Goal: Entertainment & Leisure: Consume media (video, audio)

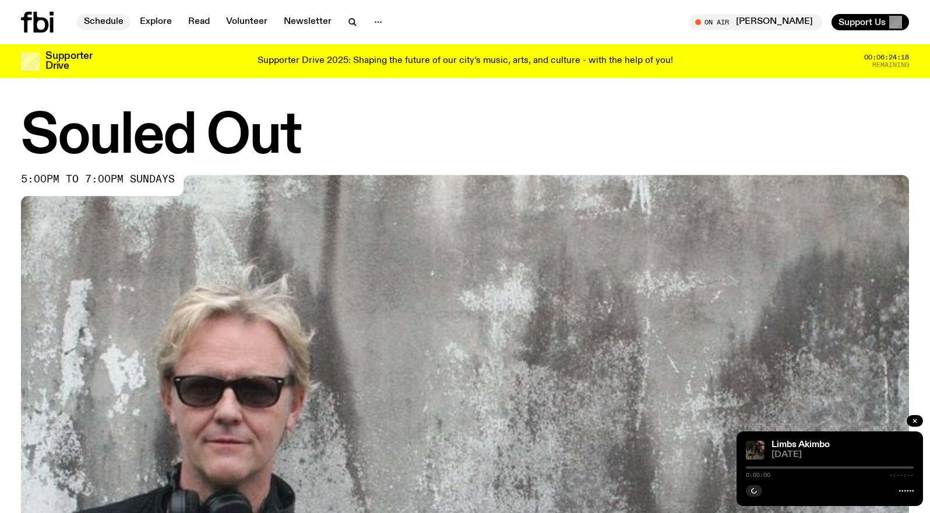
click at [93, 17] on link "Schedule" at bounding box center [104, 22] width 54 height 16
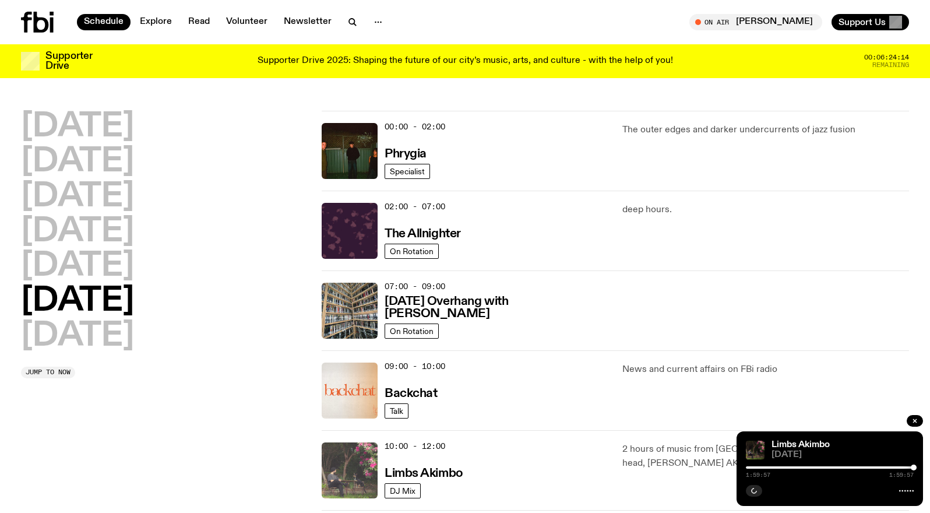
click at [352, 458] on img at bounding box center [349, 470] width 56 height 56
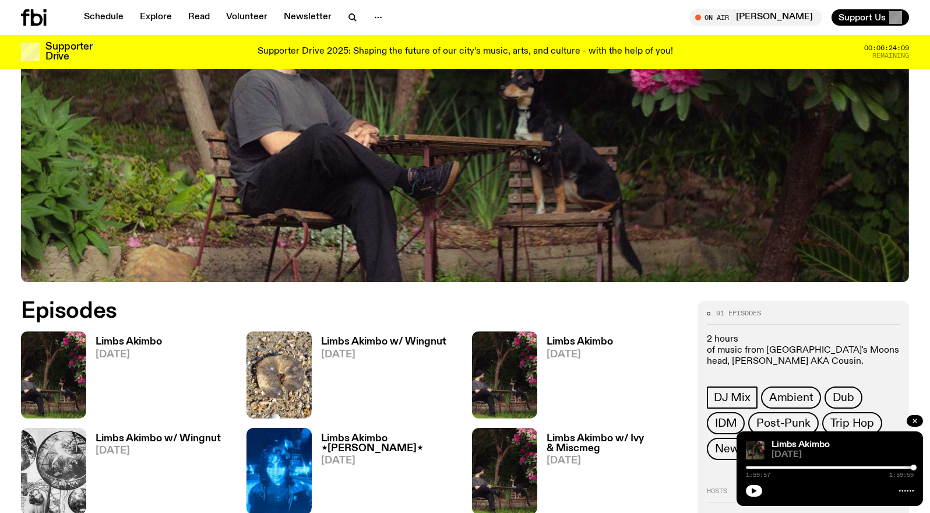
scroll to position [398, 0]
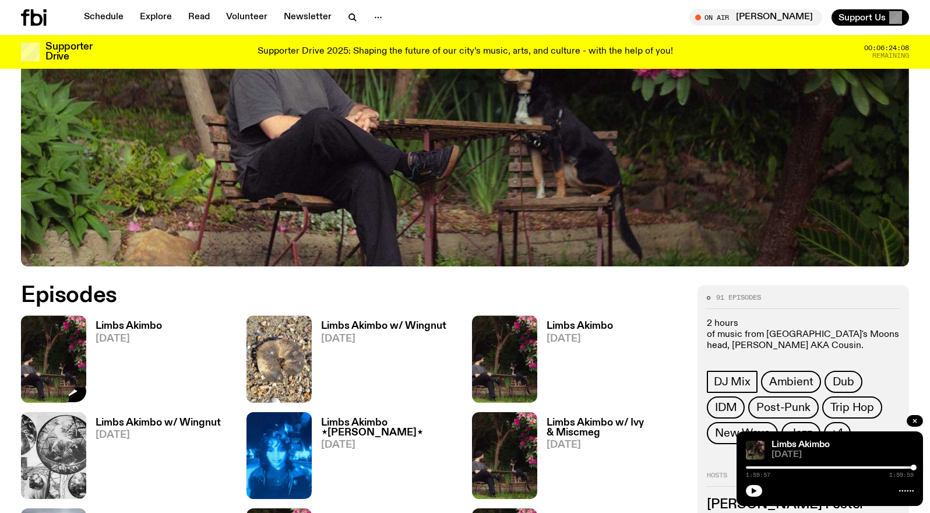
click at [62, 374] on img at bounding box center [53, 358] width 65 height 87
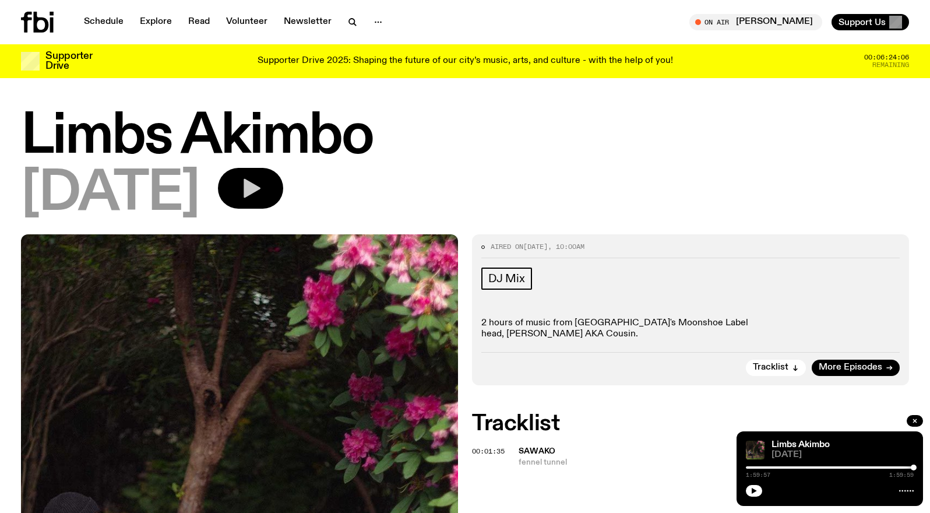
click at [260, 183] on icon "button" at bounding box center [251, 188] width 17 height 19
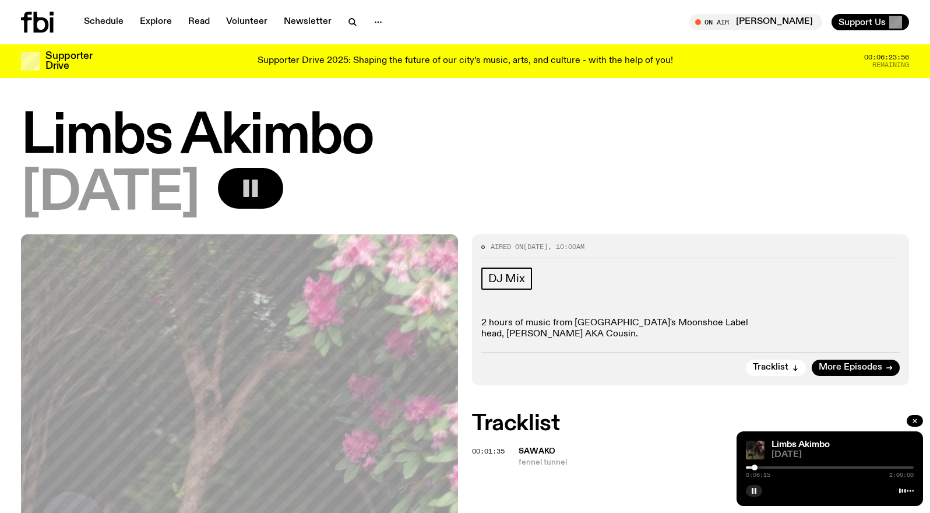
drag, startPoint x: 748, startPoint y: 467, endPoint x: 754, endPoint y: 467, distance: 5.9
click at [754, 467] on div at bounding box center [754, 467] width 6 height 6
